Goal: Check status: Check status

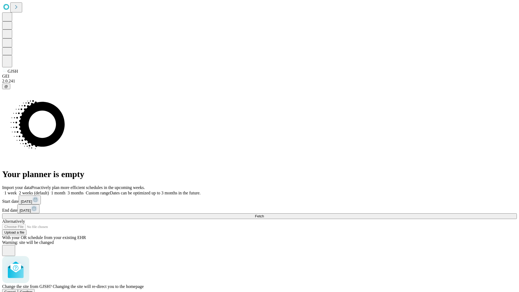
click at [33, 290] on span "Confirm" at bounding box center [26, 292] width 13 height 4
click at [65, 191] on label "1 month" at bounding box center [57, 193] width 17 height 5
click at [264, 214] on span "Fetch" at bounding box center [259, 216] width 9 height 4
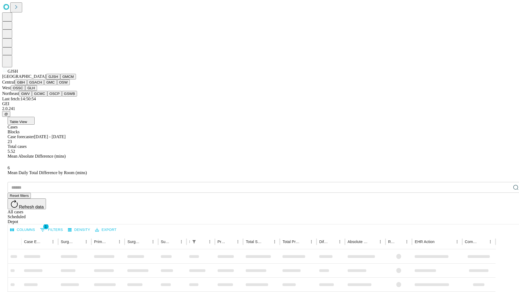
click at [60, 80] on button "GMCM" at bounding box center [68, 77] width 16 height 6
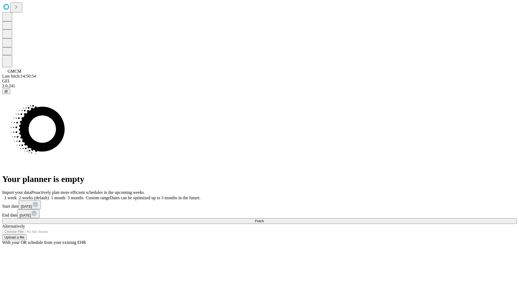
click at [65, 196] on label "1 month" at bounding box center [57, 198] width 17 height 5
click at [264, 219] on span "Fetch" at bounding box center [259, 221] width 9 height 4
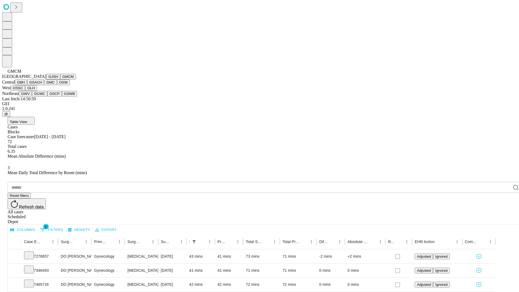
click at [27, 85] on button "GBH" at bounding box center [21, 83] width 12 height 6
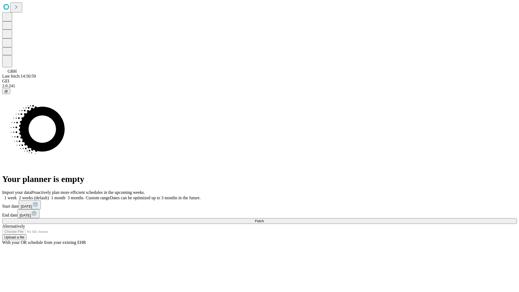
click at [65, 196] on label "1 month" at bounding box center [57, 198] width 17 height 5
click at [264, 219] on span "Fetch" at bounding box center [259, 221] width 9 height 4
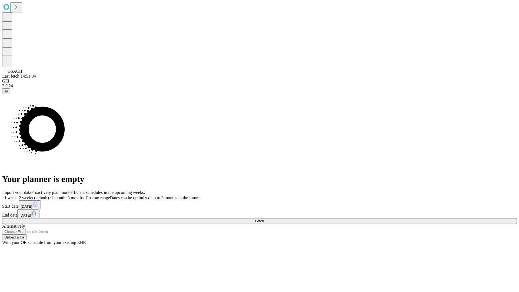
click at [65, 196] on label "1 month" at bounding box center [57, 198] width 17 height 5
click at [264, 219] on span "Fetch" at bounding box center [259, 221] width 9 height 4
